Goal: Task Accomplishment & Management: Manage account settings

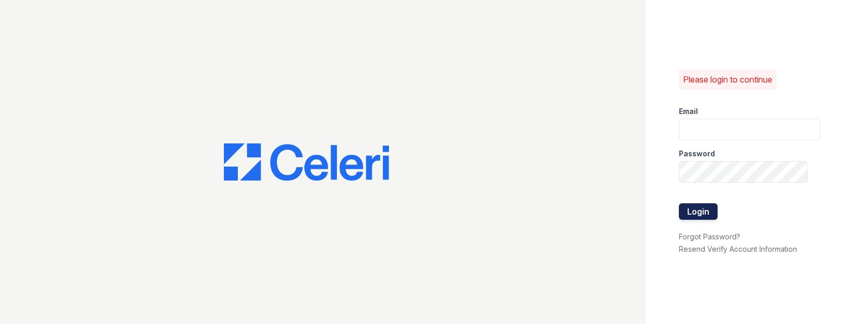
type input "[EMAIL_ADDRESS][DOMAIN_NAME]"
click at [710, 210] on button "Login" at bounding box center [698, 211] width 39 height 17
type input "[EMAIL_ADDRESS][DOMAIN_NAME]"
click at [706, 210] on button "Login" at bounding box center [698, 211] width 39 height 17
